Goal: Use online tool/utility: Utilize a website feature to perform a specific function

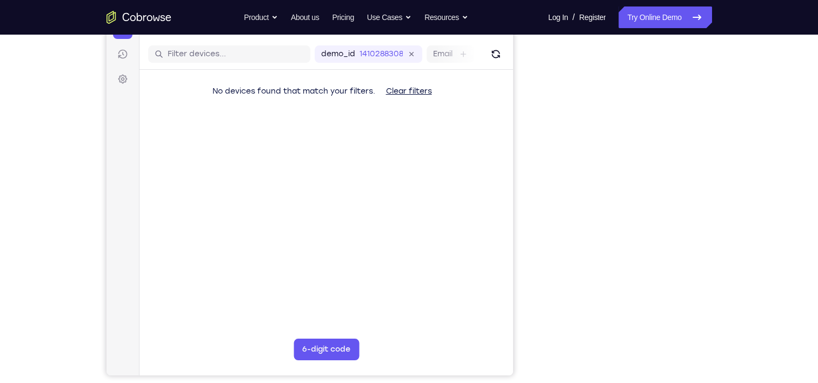
scroll to position [128, 0]
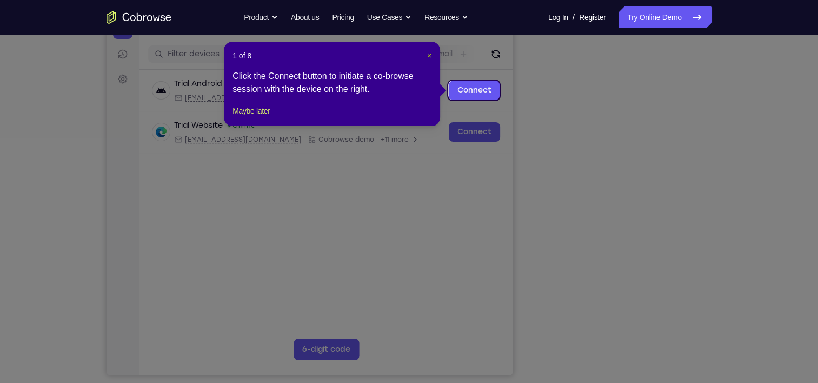
click at [430, 56] on span "×" at bounding box center [429, 55] width 4 height 9
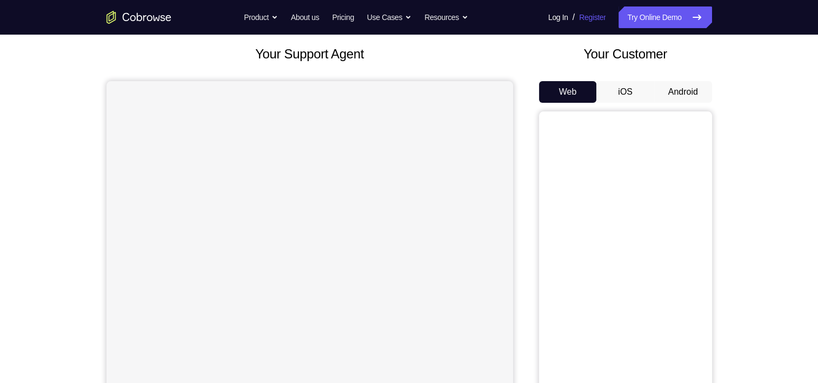
scroll to position [56, 0]
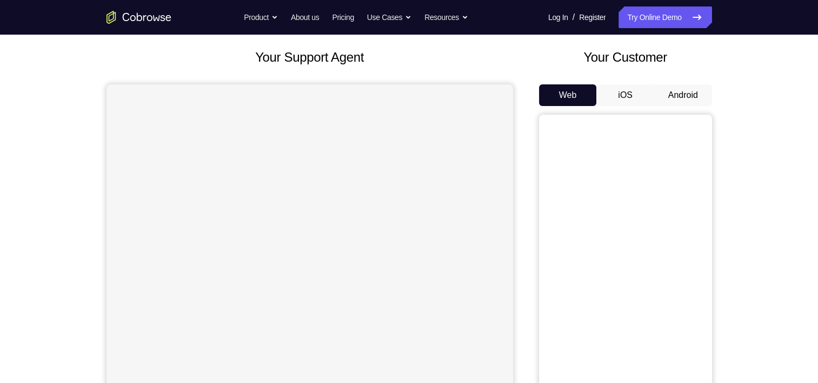
click at [676, 96] on button "Android" at bounding box center [683, 95] width 58 height 22
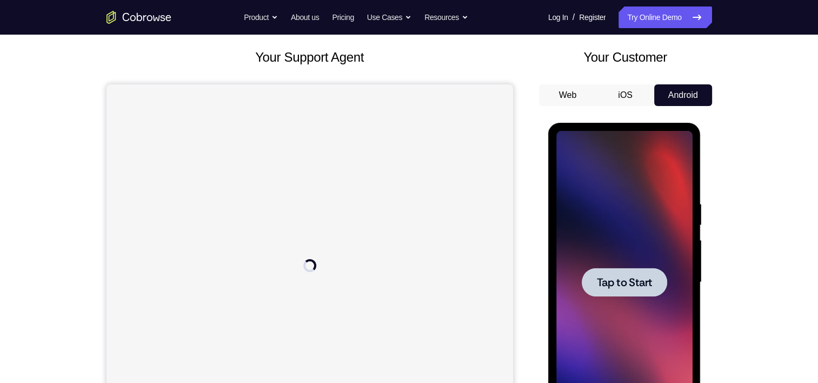
scroll to position [0, 0]
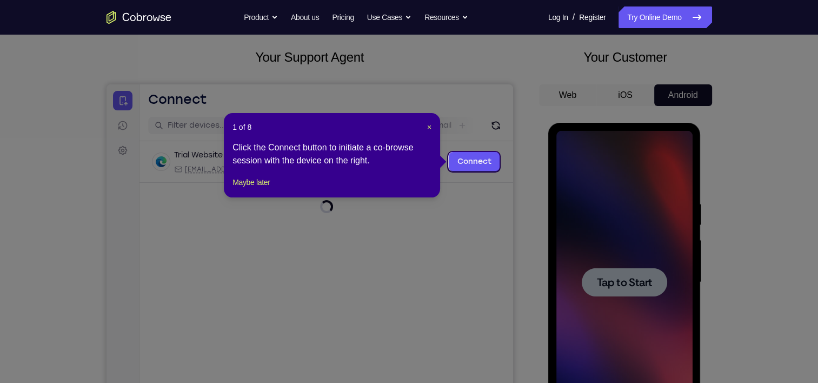
click at [425, 126] on header "1 of 8 ×" at bounding box center [331, 127] width 199 height 11
click at [428, 125] on span "×" at bounding box center [429, 127] width 4 height 9
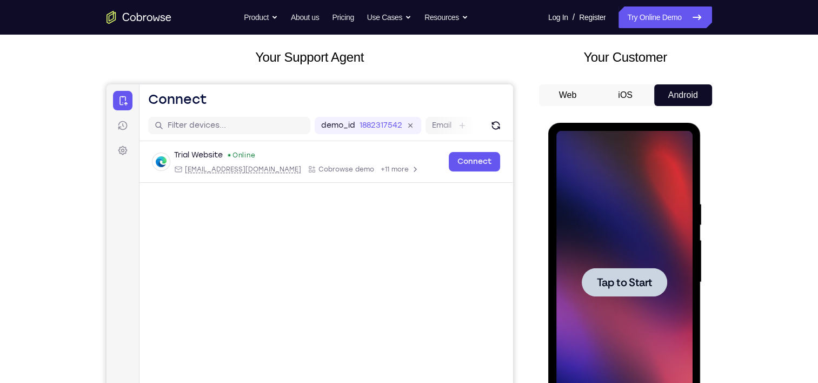
click at [584, 175] on div at bounding box center [624, 282] width 136 height 303
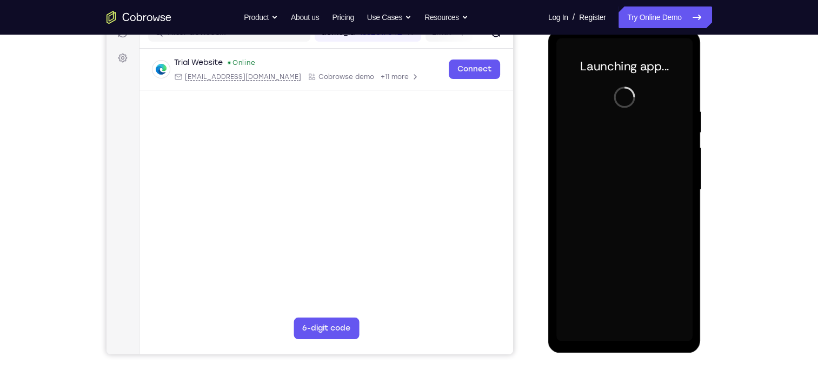
scroll to position [148, 0]
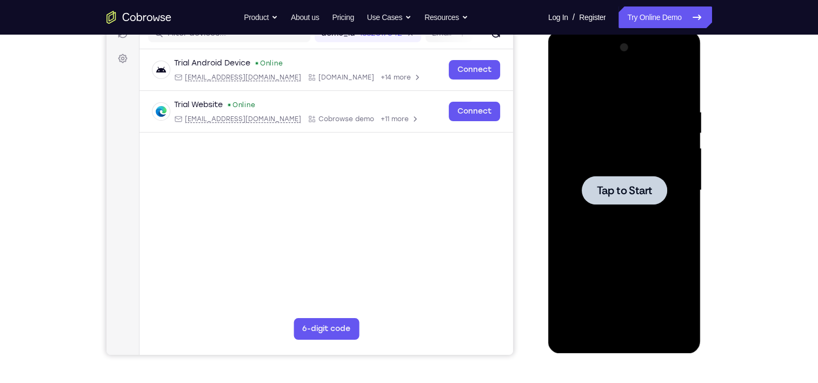
click at [615, 177] on div at bounding box center [624, 190] width 85 height 29
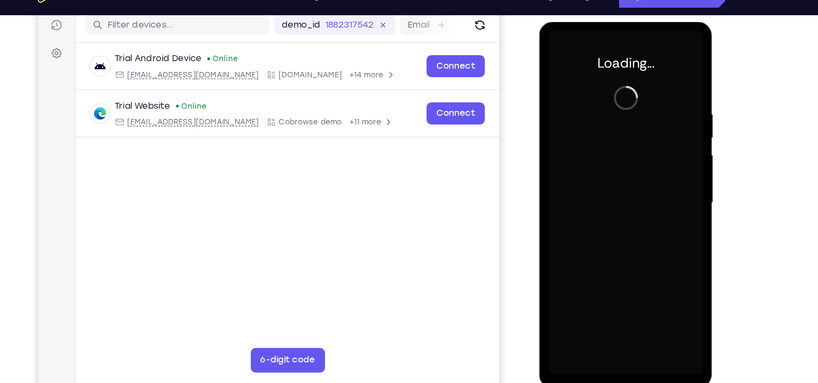
scroll to position [138, 0]
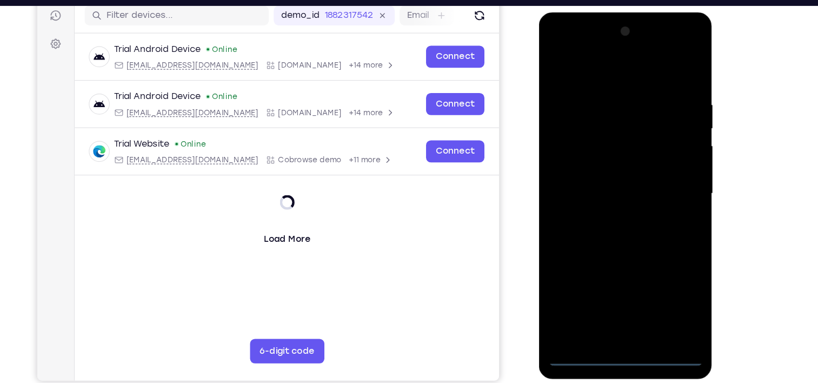
click at [617, 318] on div at bounding box center [615, 172] width 136 height 303
click at [659, 268] on div at bounding box center [615, 172] width 136 height 303
click at [617, 75] on div at bounding box center [615, 172] width 136 height 303
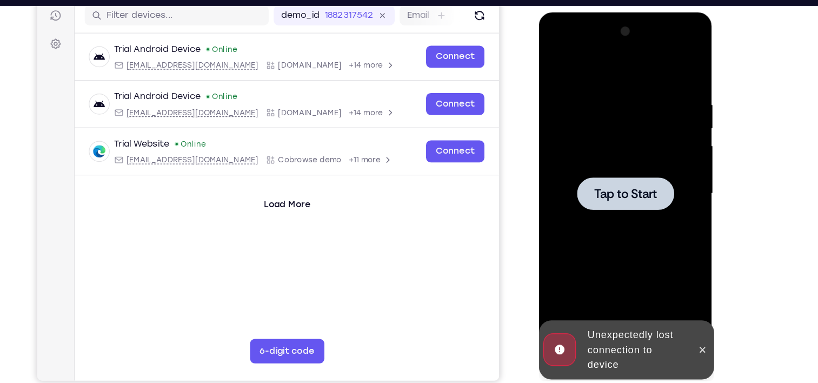
click at [625, 166] on span "Tap to Start" at bounding box center [615, 171] width 55 height 11
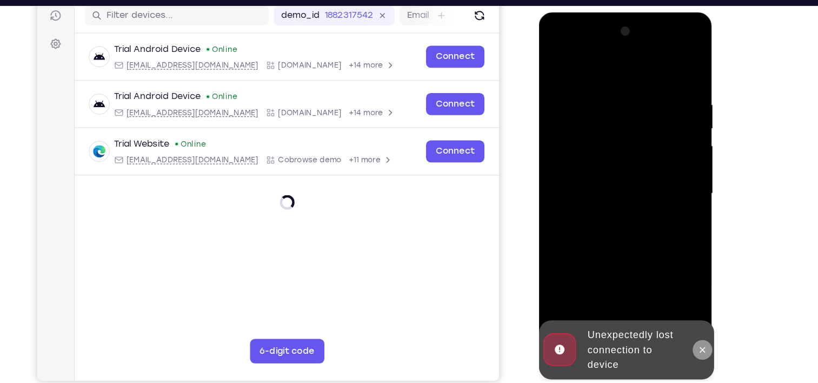
click at [682, 307] on icon at bounding box center [682, 309] width 9 height 9
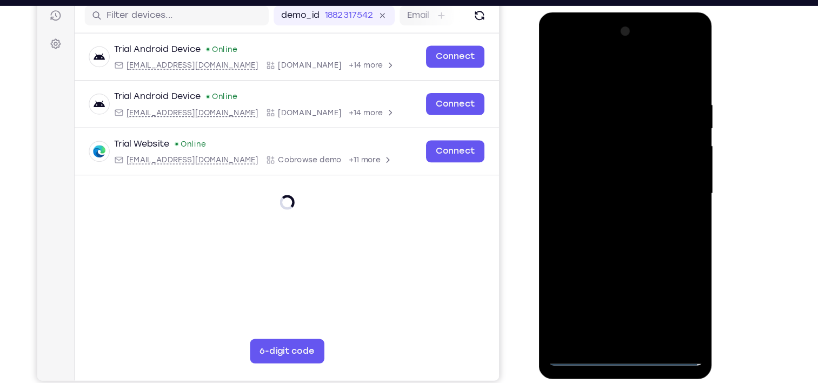
click at [619, 319] on div at bounding box center [615, 172] width 136 height 303
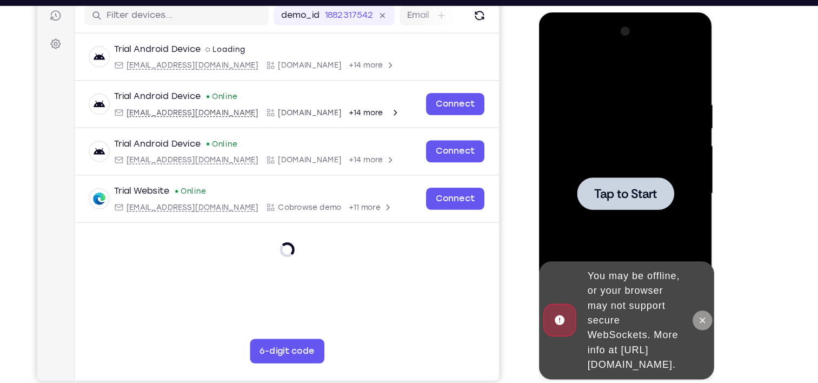
click at [679, 279] on icon at bounding box center [682, 283] width 9 height 9
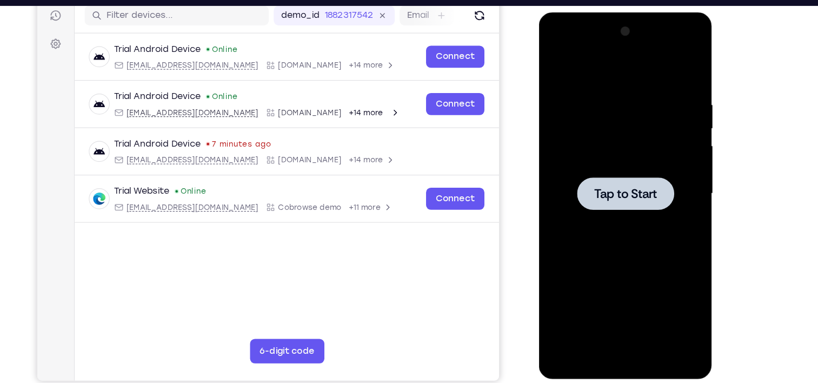
click at [606, 177] on span "Tap to Start" at bounding box center [615, 171] width 55 height 11
